Goal: Book appointment/travel/reservation

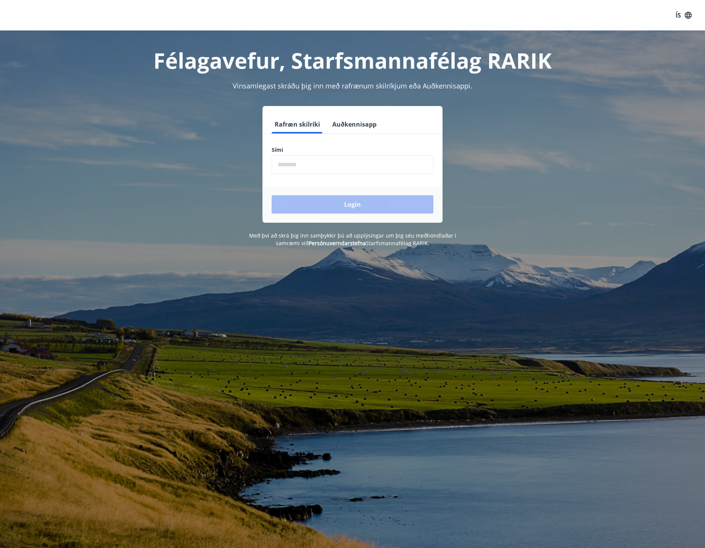
click at [309, 165] on input "phone" at bounding box center [352, 164] width 162 height 19
type input "********"
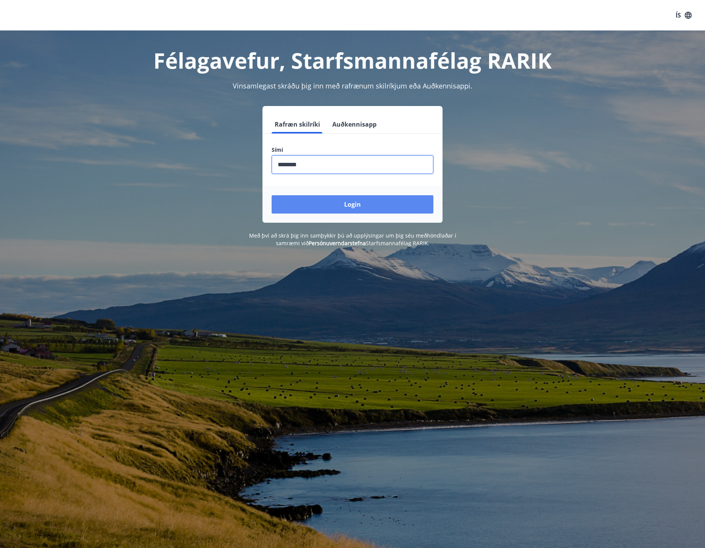
click at [332, 205] on button "Login" at bounding box center [352, 204] width 162 height 18
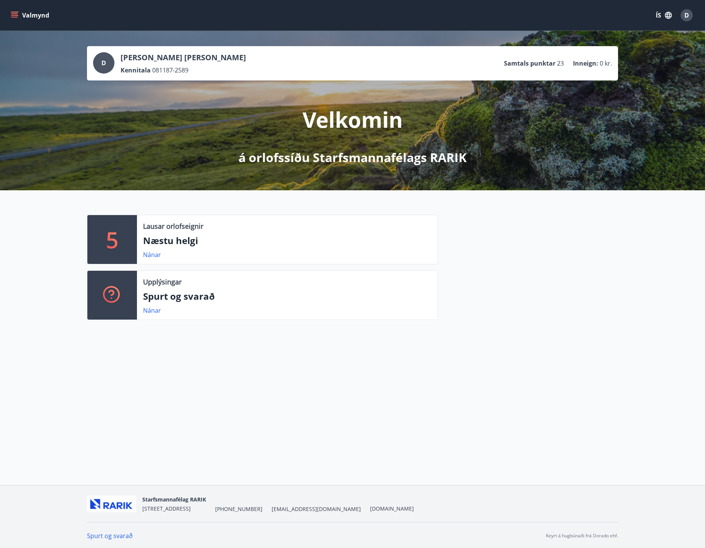
click at [114, 241] on p "5" at bounding box center [112, 239] width 12 height 29
click at [174, 241] on p "Næstu helgi" at bounding box center [287, 240] width 288 height 13
click at [152, 254] on link "Nánar" at bounding box center [152, 254] width 18 height 8
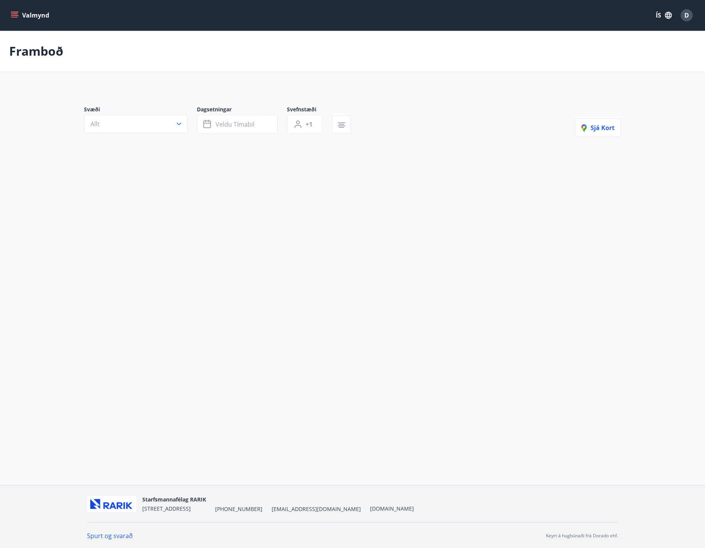
type input "*"
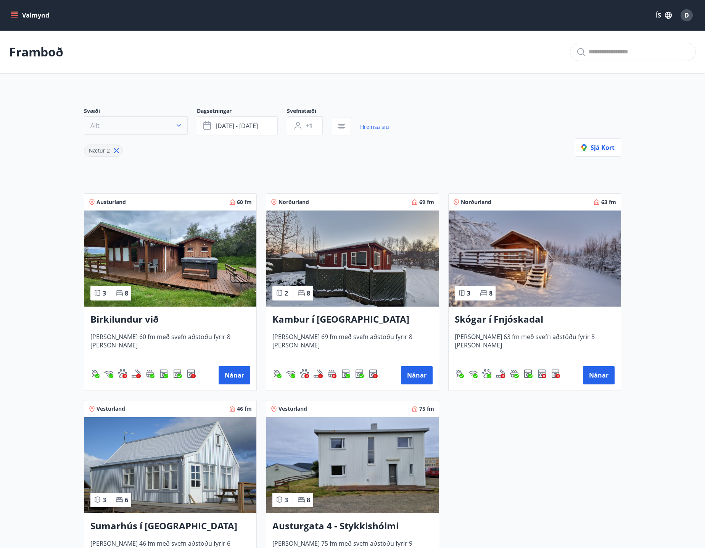
click at [166, 123] on button "Allt" at bounding box center [136, 125] width 104 height 18
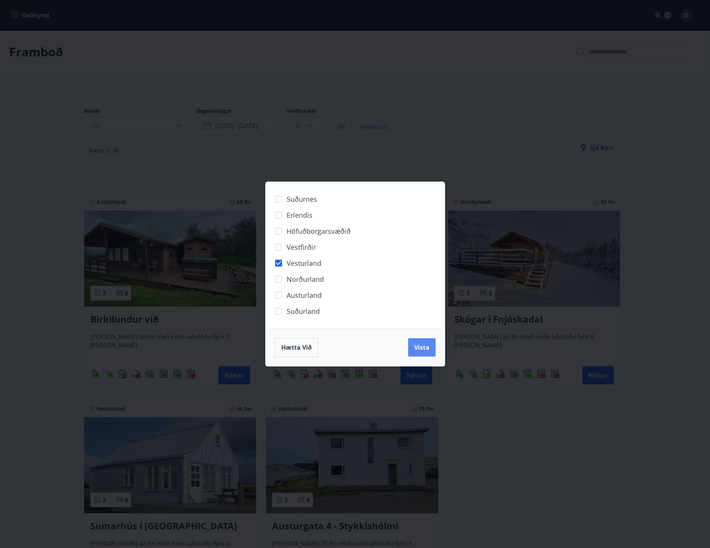
click at [425, 350] on span "Vista" at bounding box center [421, 347] width 15 height 8
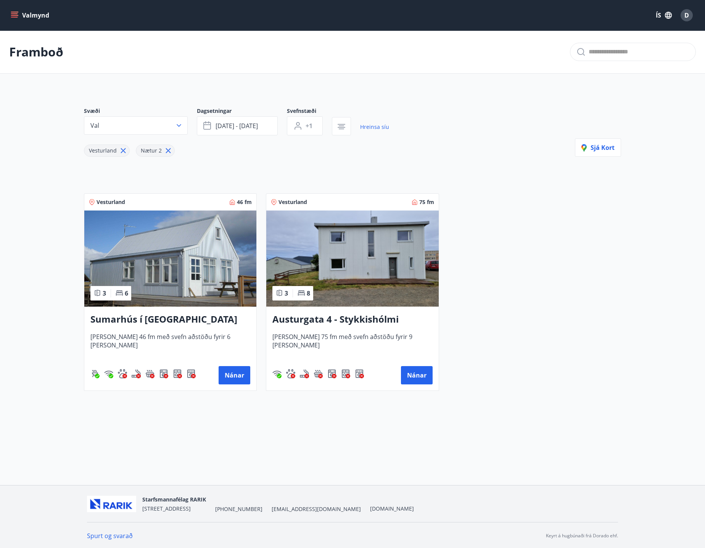
click at [369, 256] on img at bounding box center [352, 258] width 172 height 96
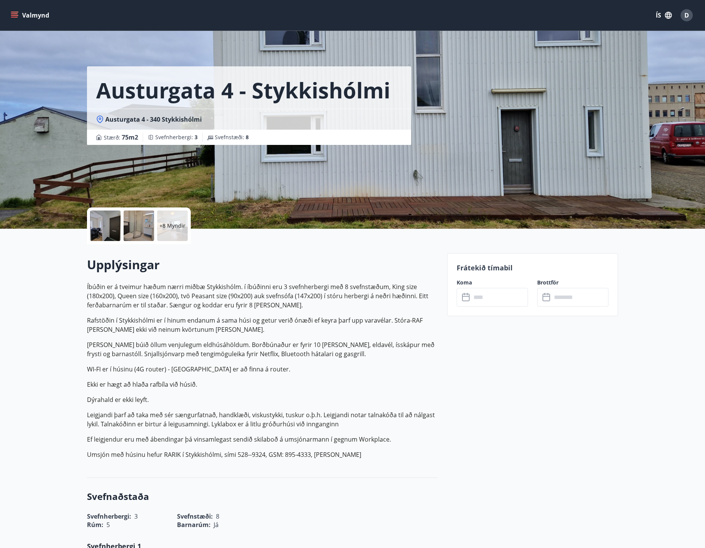
click at [489, 302] on input "text" at bounding box center [499, 297] width 57 height 19
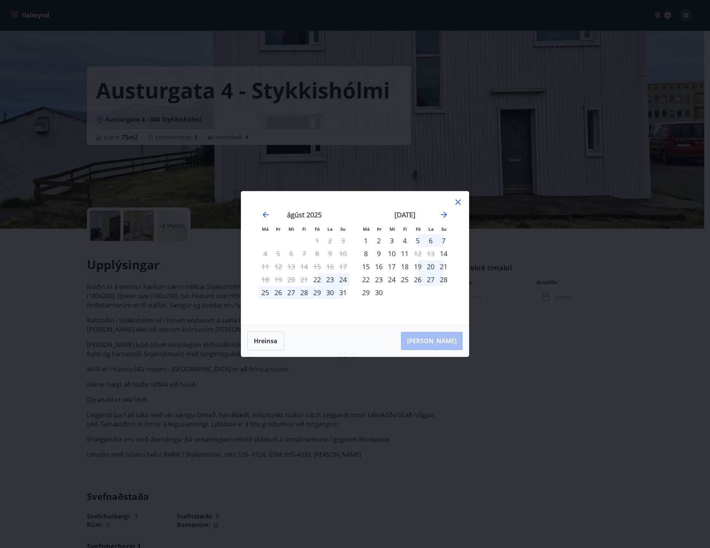
click at [456, 202] on icon at bounding box center [458, 201] width 9 height 9
